Goal: Information Seeking & Learning: Learn about a topic

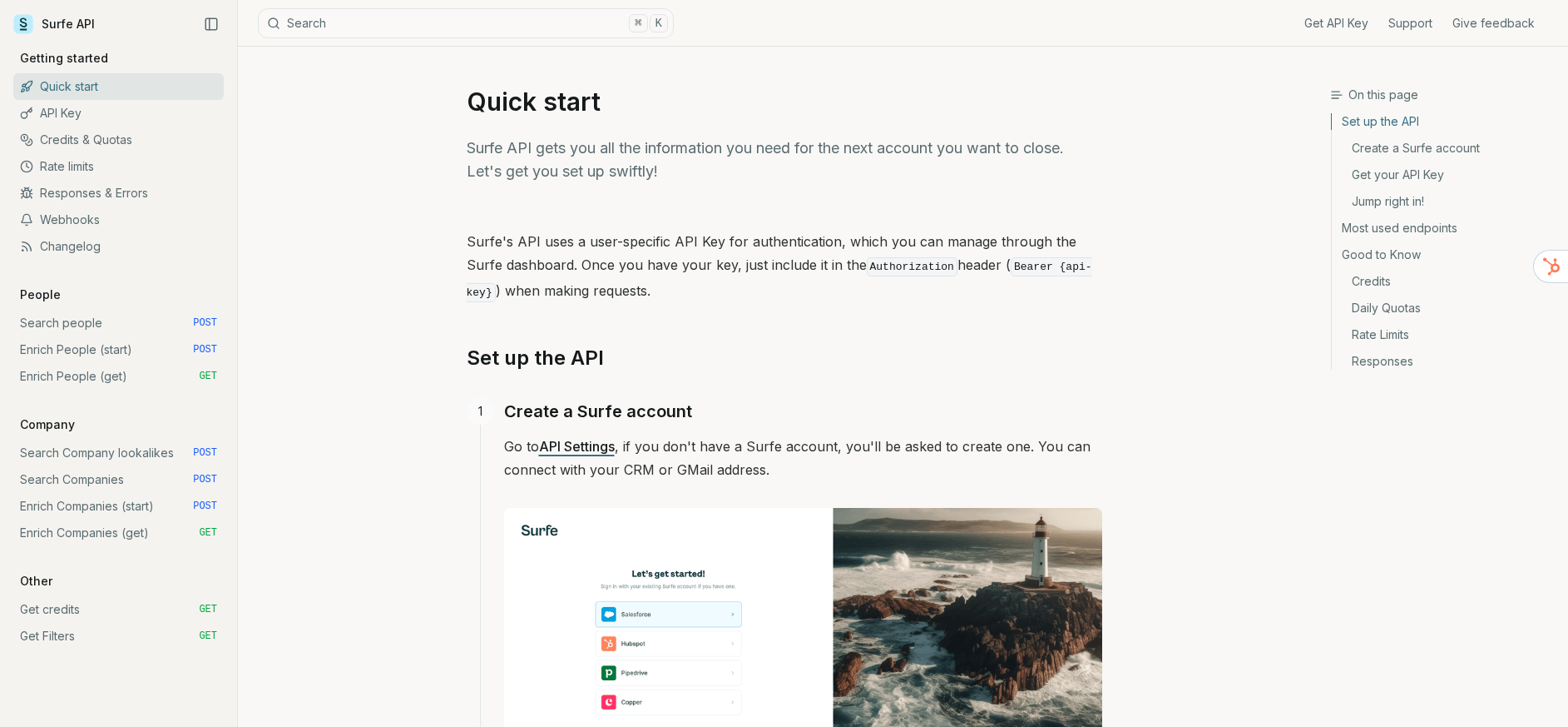
click at [1392, 232] on link "Most used endpoints" at bounding box center [1444, 228] width 223 height 27
click at [1396, 231] on link "Most used endpoints" at bounding box center [1444, 228] width 223 height 27
